Goal: Task Accomplishment & Management: Complete application form

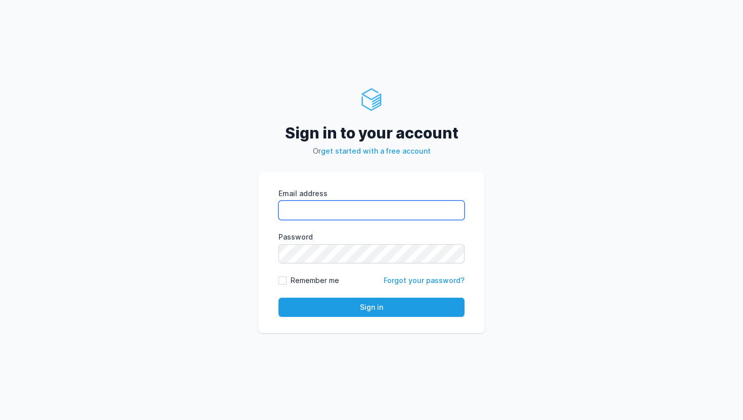
click at [312, 203] on input "Email address" at bounding box center [372, 210] width 186 height 19
click at [368, 148] on link "get started with a free account" at bounding box center [376, 151] width 110 height 9
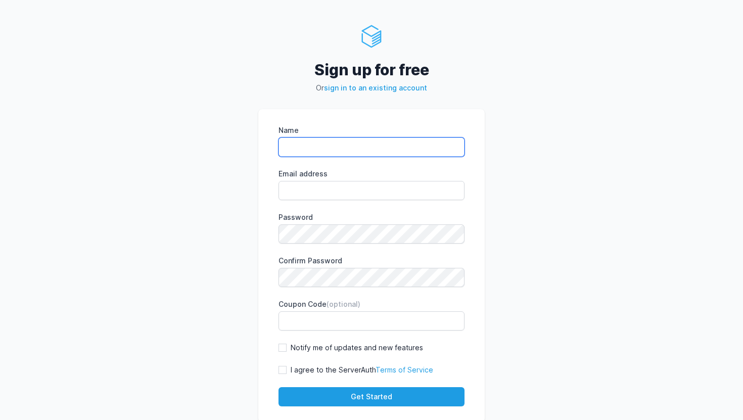
click at [367, 143] on input "Name" at bounding box center [372, 147] width 186 height 19
click at [227, 148] on div "Sign up for free Or sign in to an existing account Name Email address eyJpdiI6I…" at bounding box center [371, 223] width 743 height 447
